Goal: Find contact information: Find contact information

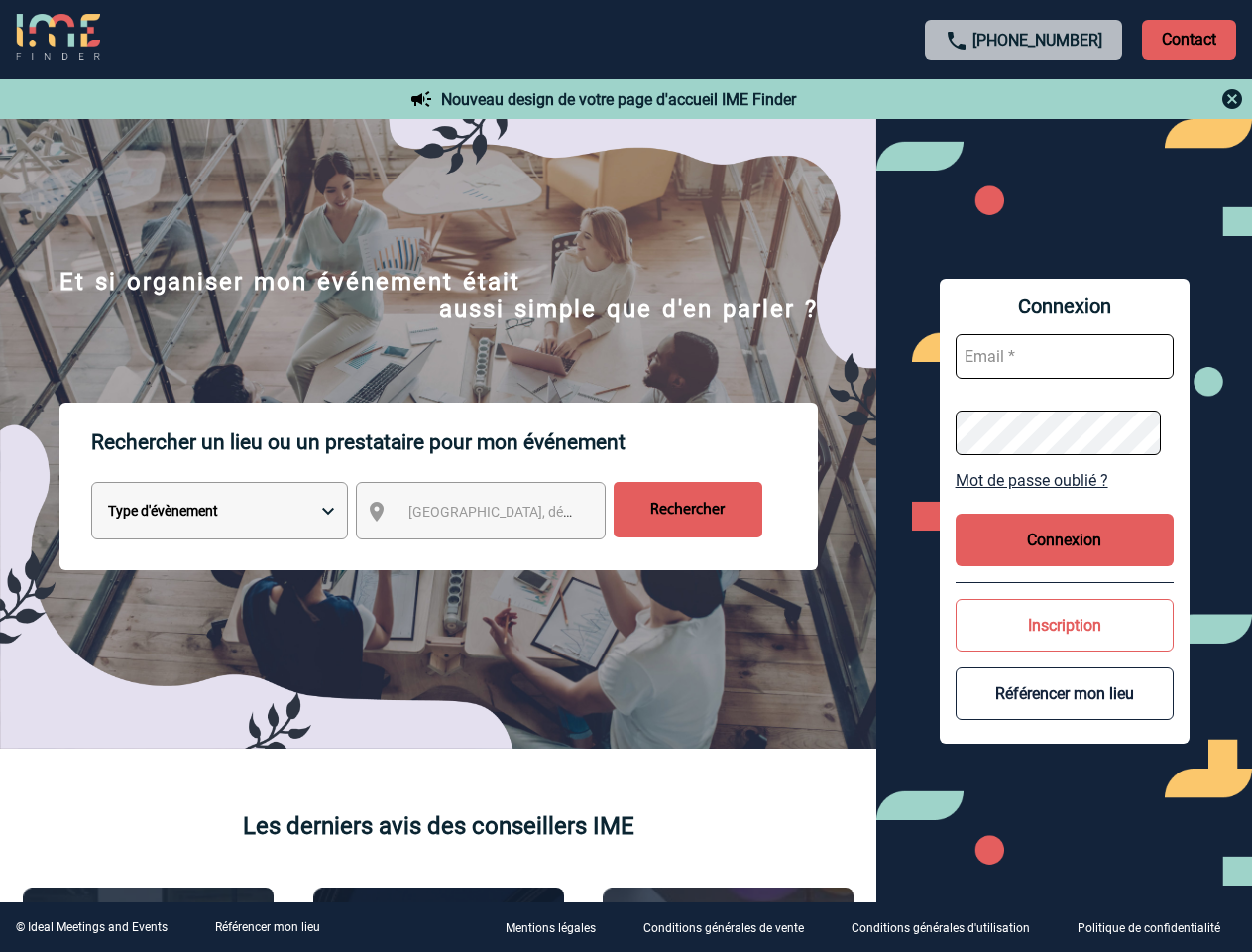
click at [626, 476] on p "Rechercher un lieu ou un prestataire pour mon événement" at bounding box center [454, 442] width 727 height 79
click at [1189, 39] on p "Contact" at bounding box center [1189, 40] width 94 height 40
click at [1024, 99] on div at bounding box center [1024, 99] width 441 height 24
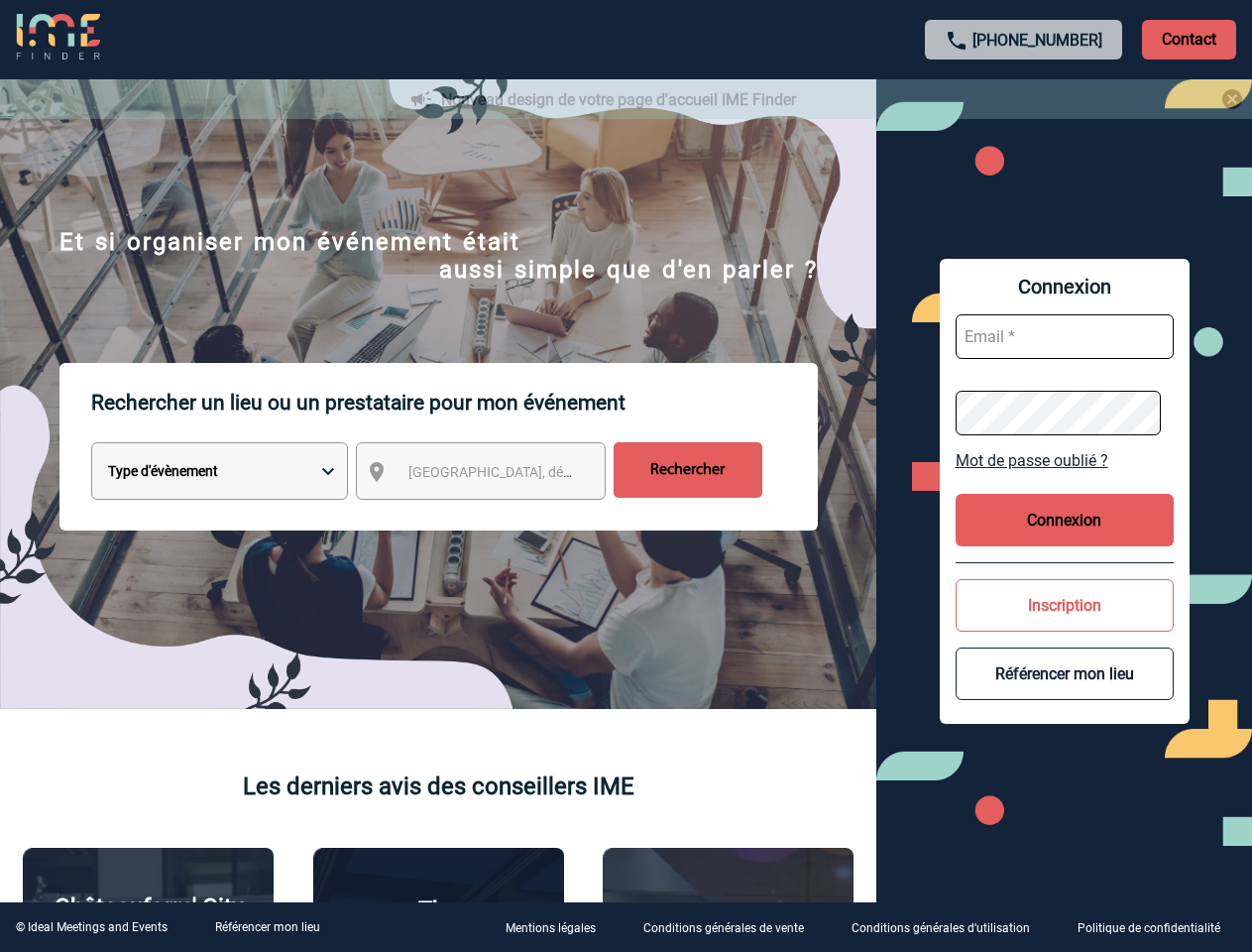
click at [499, 515] on body "[PHONE_NUMBER] Contact Contact Nouveau design de votre page d'accueil IME Finde…" at bounding box center [626, 476] width 1252 height 952
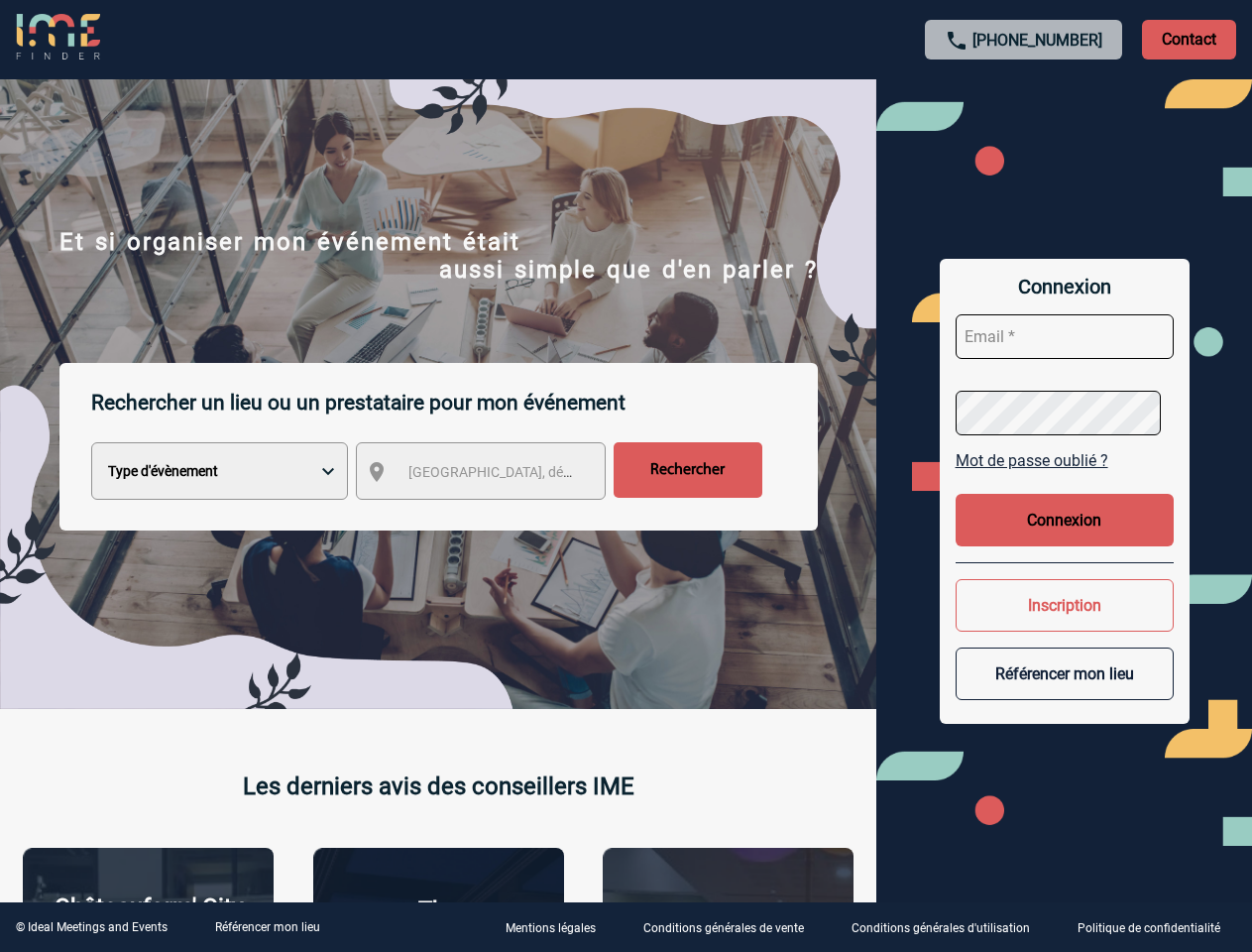
click at [1065, 480] on div at bounding box center [626, 476] width 1252 height 952
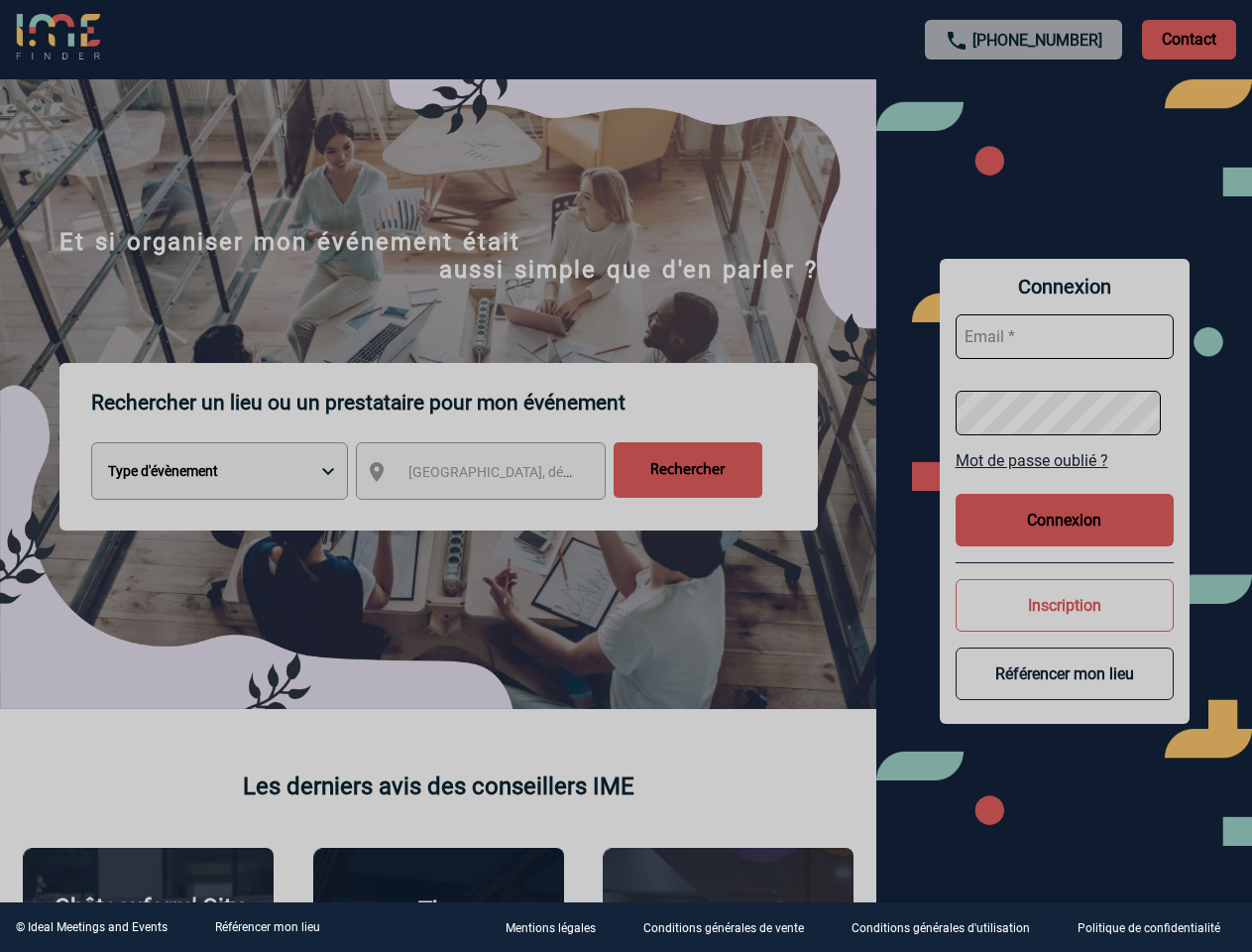
click at [1065, 539] on div at bounding box center [626, 476] width 1252 height 952
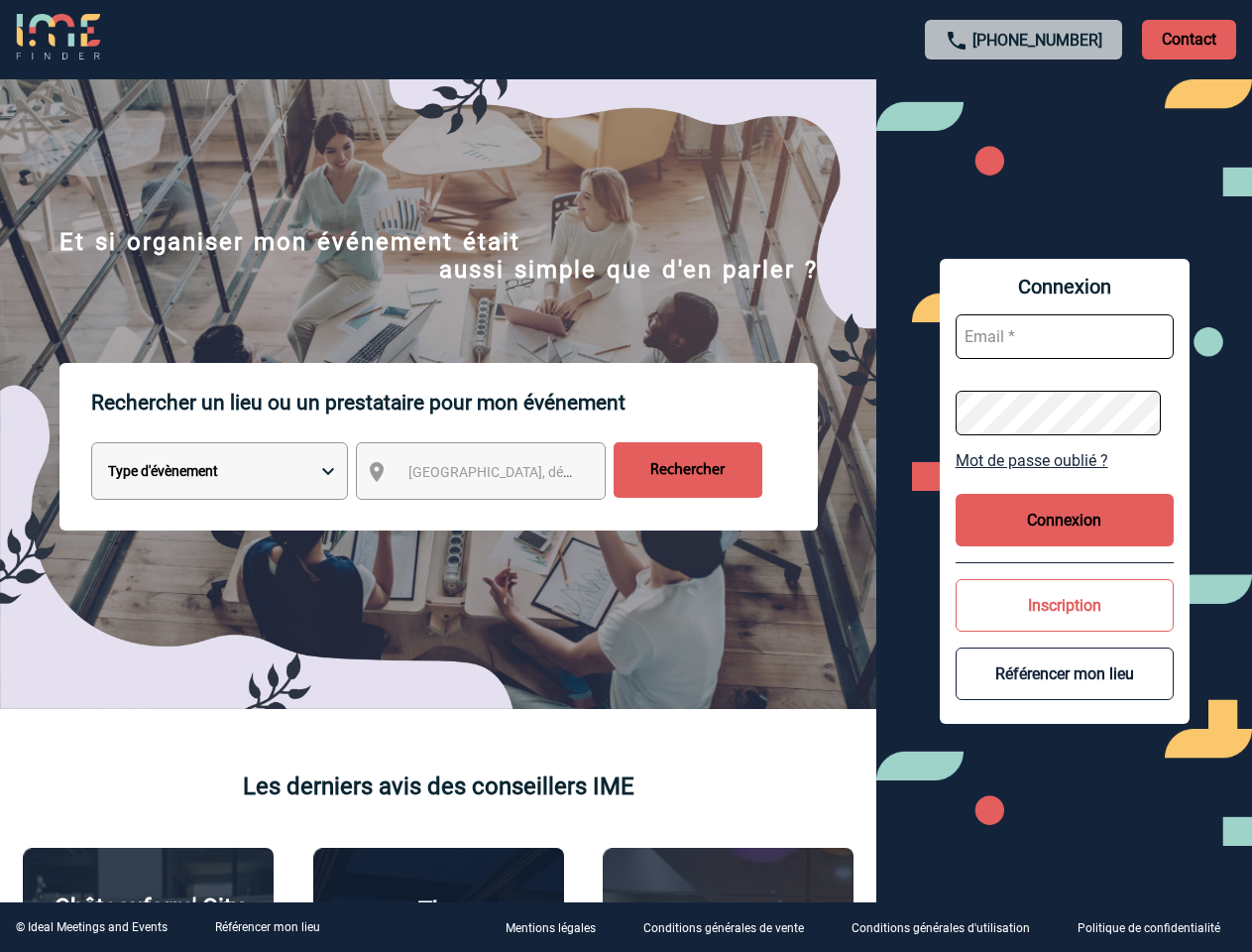
click at [1065, 625] on button "Inscription" at bounding box center [1065, 605] width 218 height 53
click at [1065, 693] on button "Référencer mon lieu" at bounding box center [1065, 673] width 218 height 53
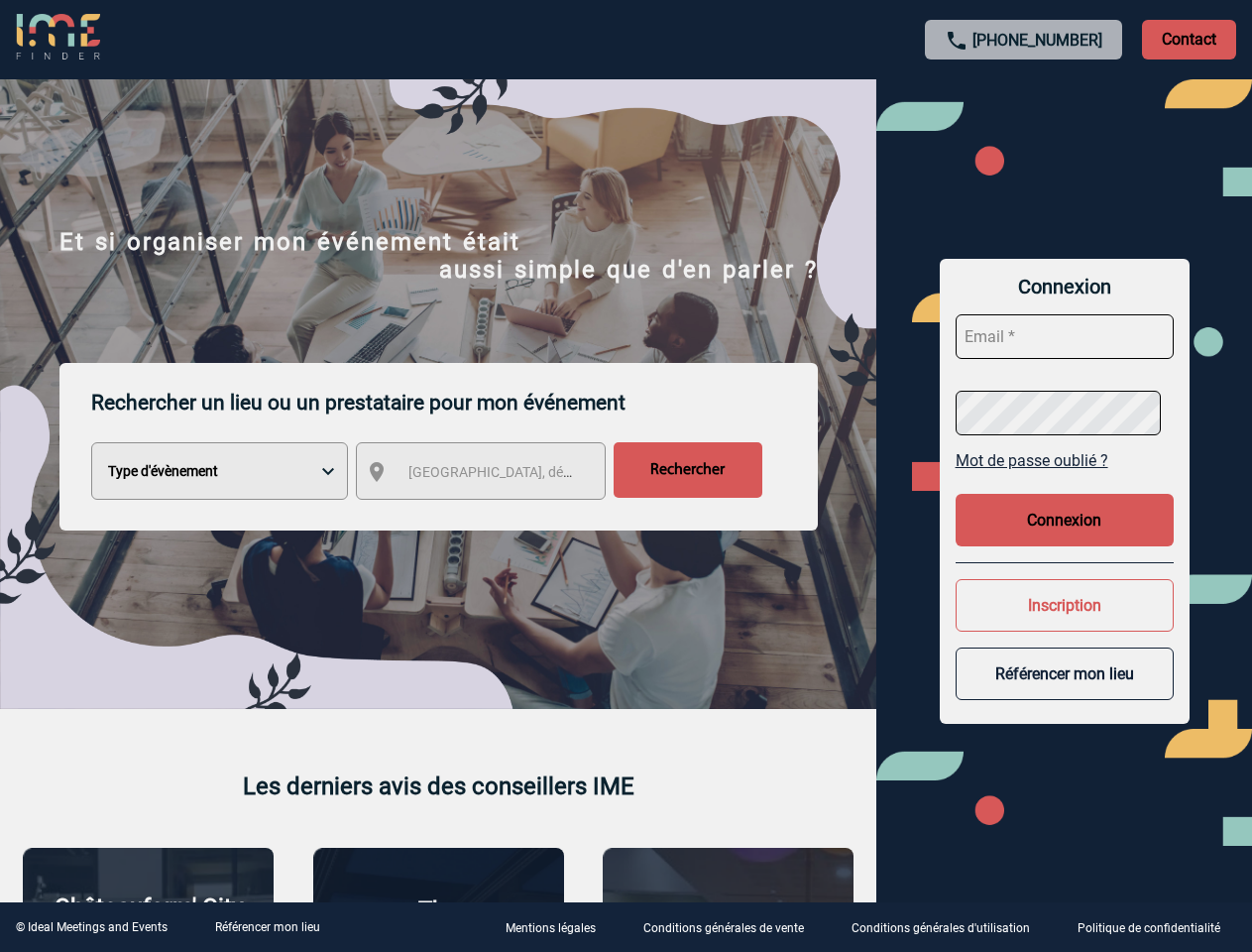
click at [267, 927] on link "Référencer mon lieu" at bounding box center [267, 927] width 105 height 14
